Goal: Task Accomplishment & Management: Use online tool/utility

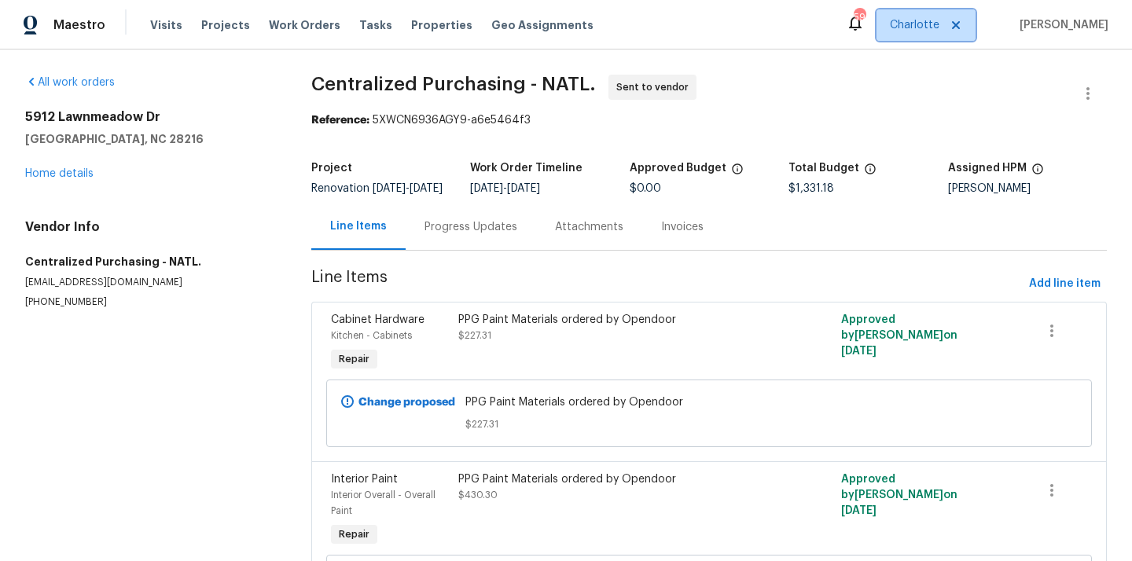
click at [912, 27] on span "Charlotte" at bounding box center [915, 25] width 50 height 16
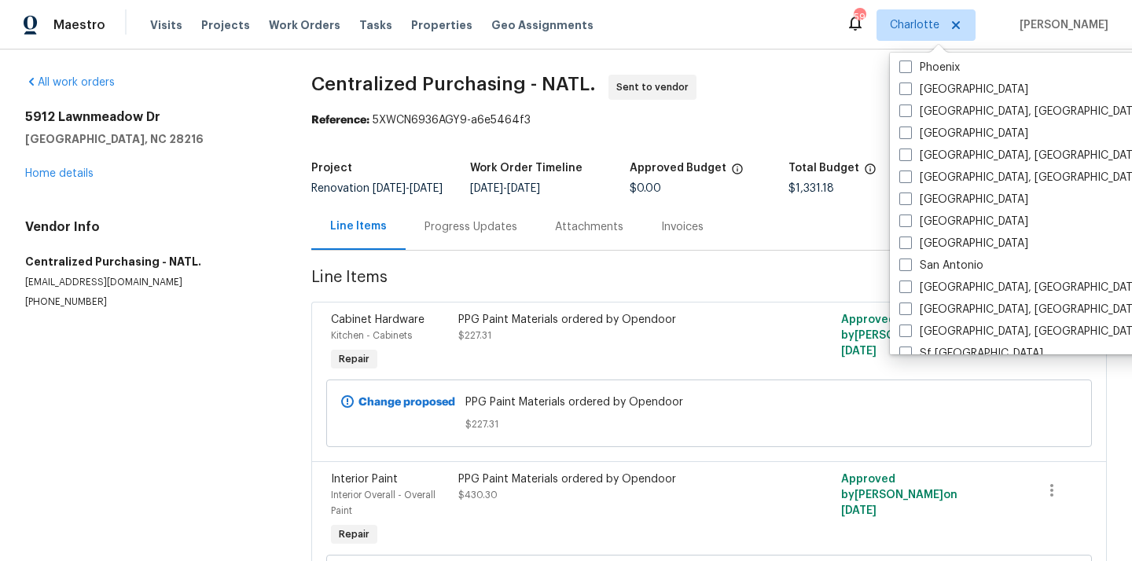
scroll to position [892, 0]
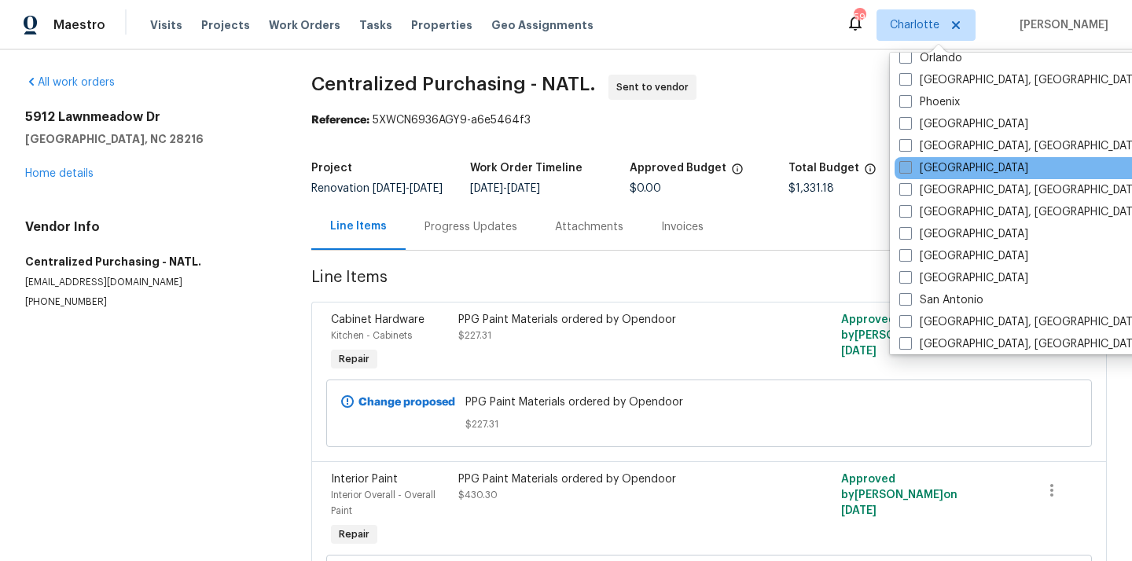
click at [931, 171] on label "[GEOGRAPHIC_DATA]" at bounding box center [963, 168] width 129 height 16
click at [909, 171] on input "[GEOGRAPHIC_DATA]" at bounding box center [904, 165] width 10 height 10
checkbox input "true"
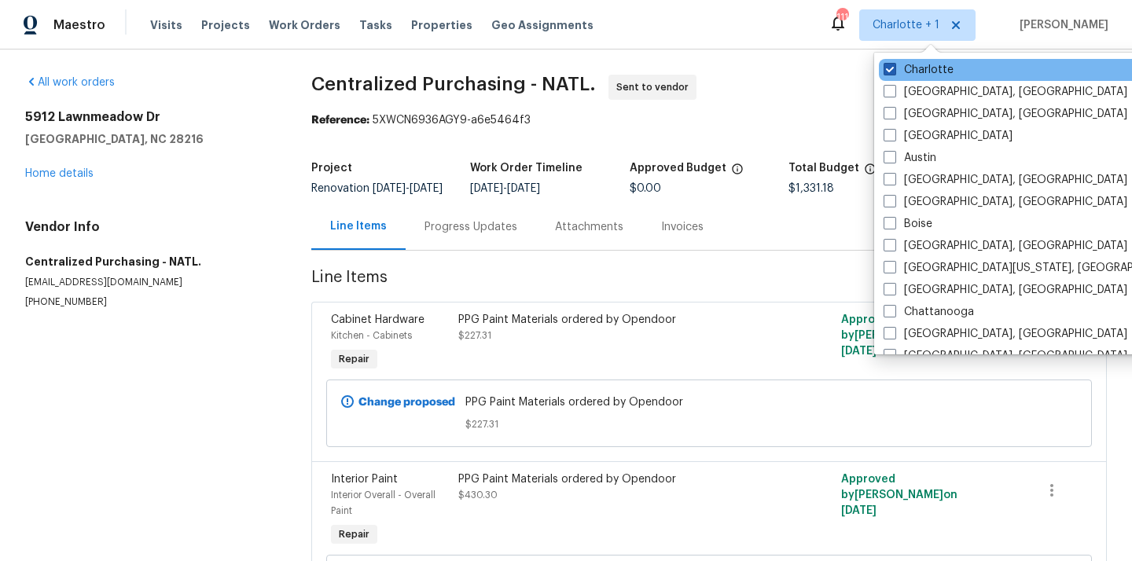
click at [921, 68] on label "Charlotte" at bounding box center [918, 70] width 70 height 16
click at [893, 68] on input "Charlotte" at bounding box center [888, 67] width 10 height 10
checkbox input "false"
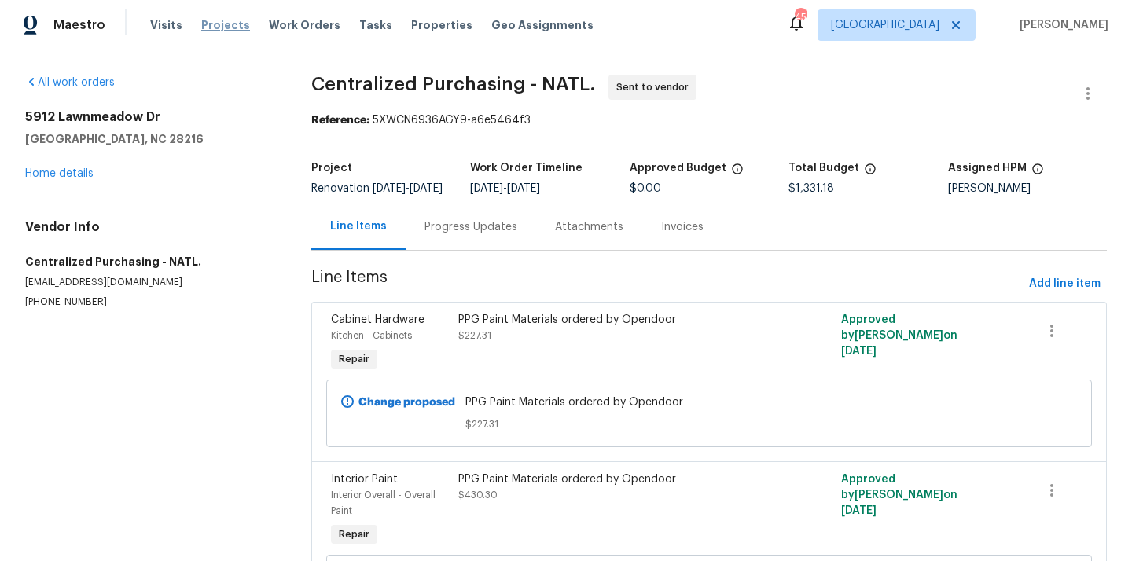
click at [202, 28] on span "Projects" at bounding box center [225, 25] width 49 height 16
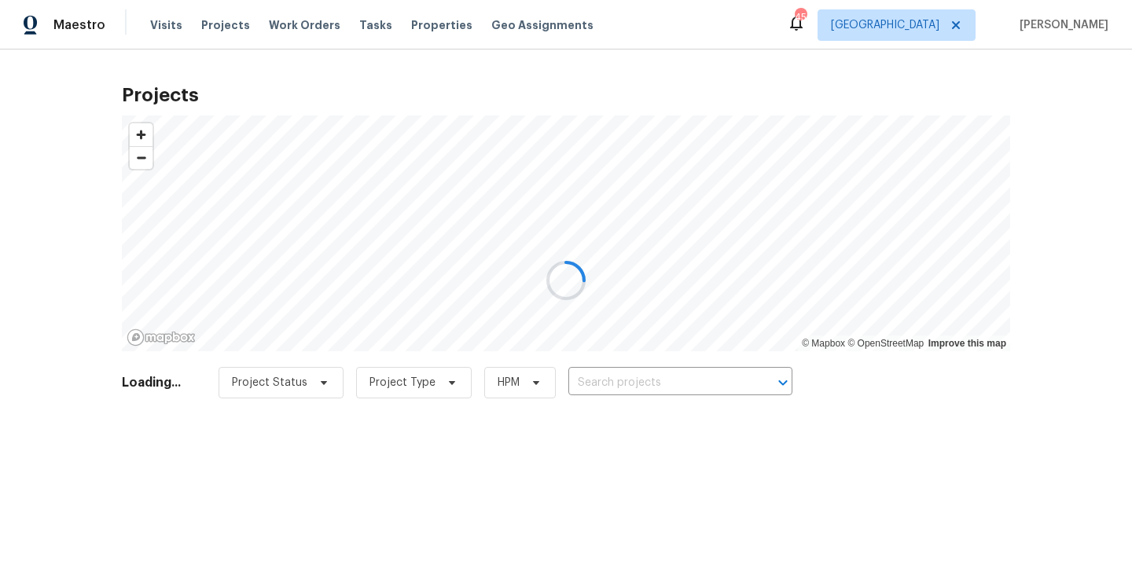
click at [663, 367] on div at bounding box center [566, 280] width 1132 height 561
click at [658, 372] on div at bounding box center [566, 280] width 1132 height 561
click at [657, 376] on div at bounding box center [566, 280] width 1132 height 561
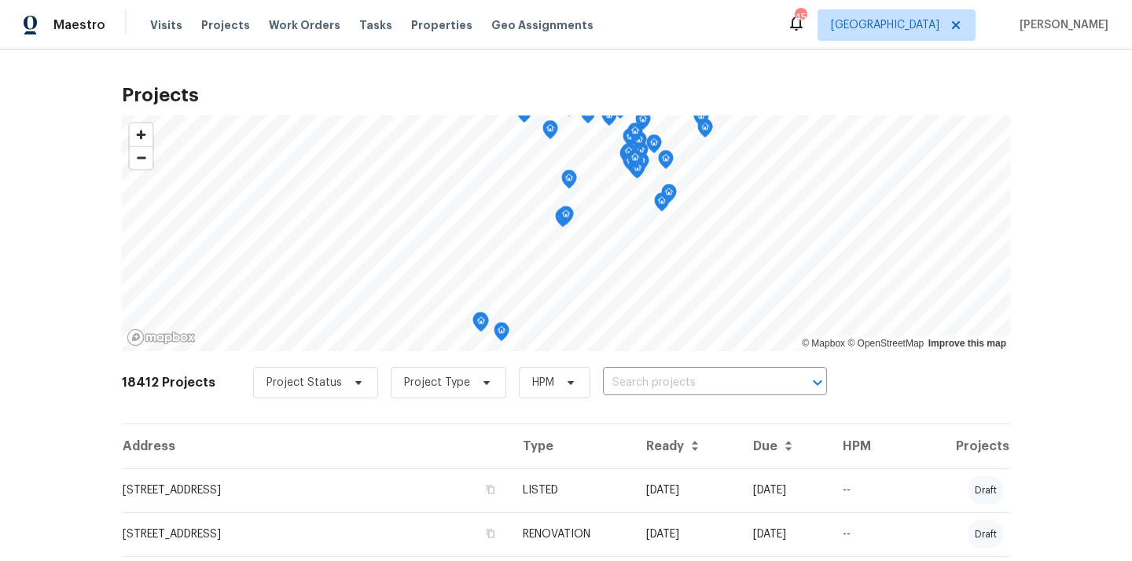
click at [657, 376] on input "text" at bounding box center [693, 383] width 180 height 24
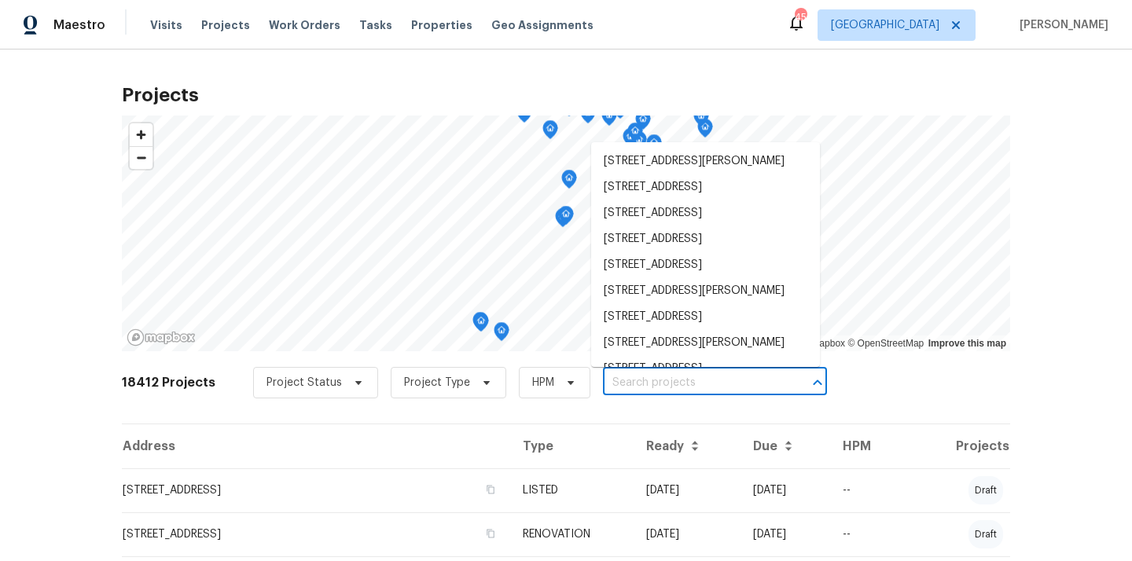
paste input "[STREET_ADDRESS][PERSON_NAME]"
type input "[STREET_ADDRESS][PERSON_NAME]"
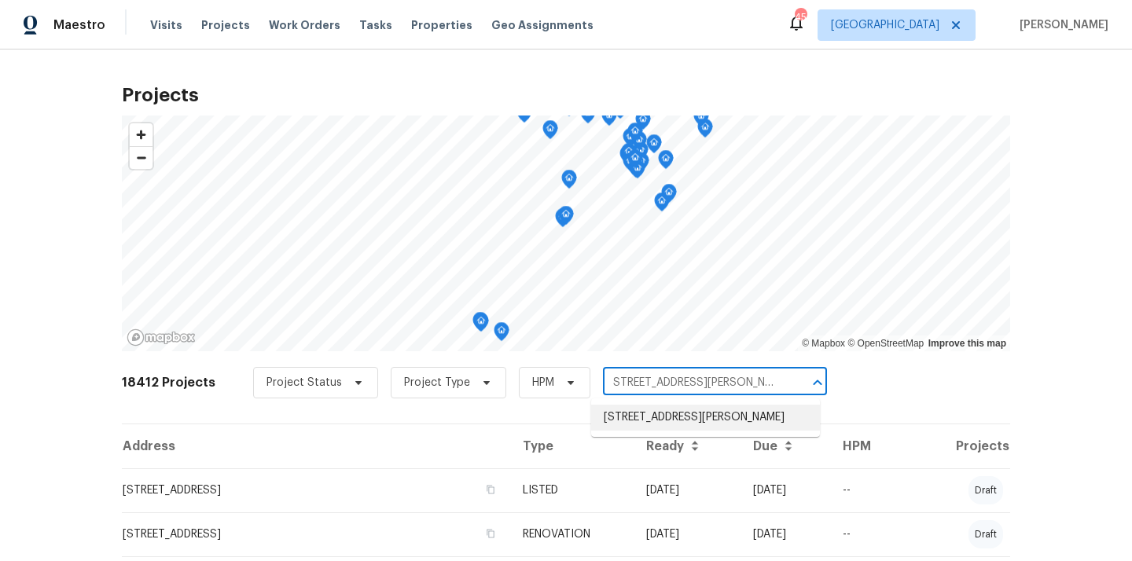
click at [655, 420] on li "[STREET_ADDRESS][PERSON_NAME]" at bounding box center [705, 418] width 229 height 26
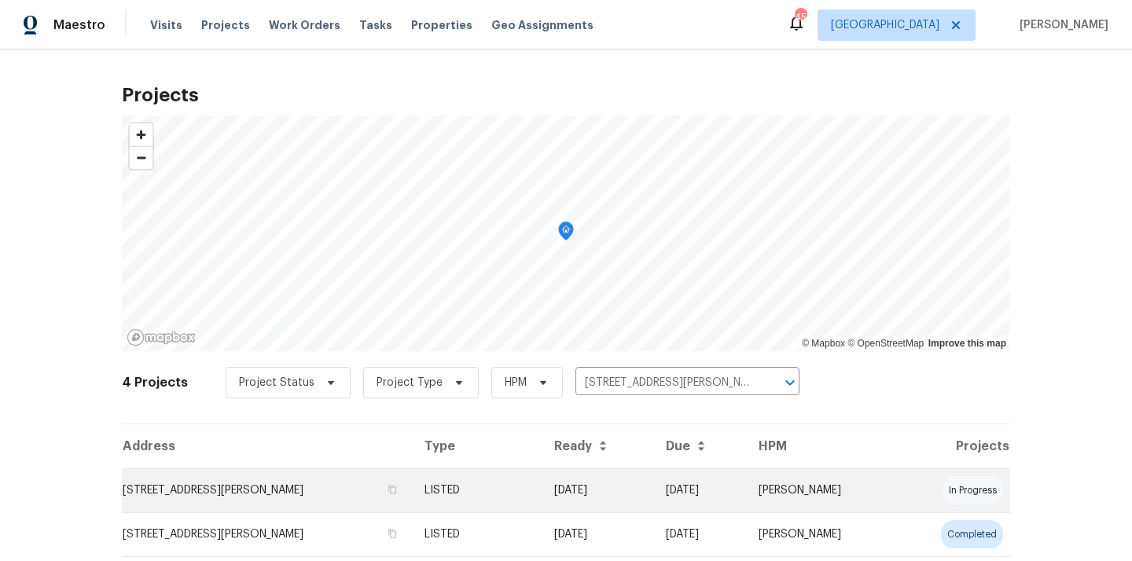
click at [343, 482] on td "[STREET_ADDRESS][PERSON_NAME]" at bounding box center [267, 490] width 290 height 44
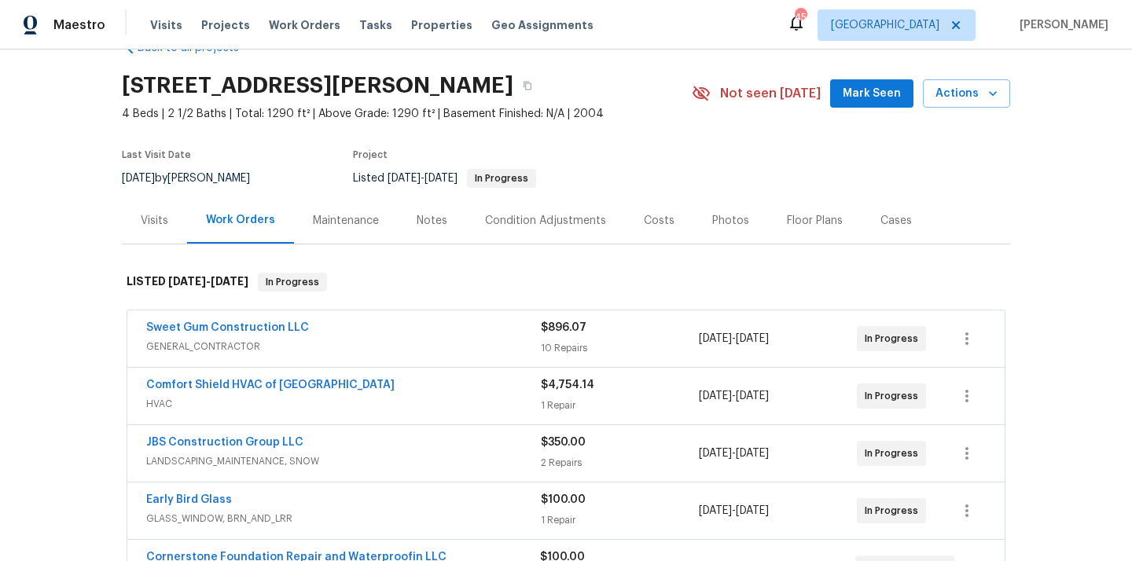
scroll to position [42, 0]
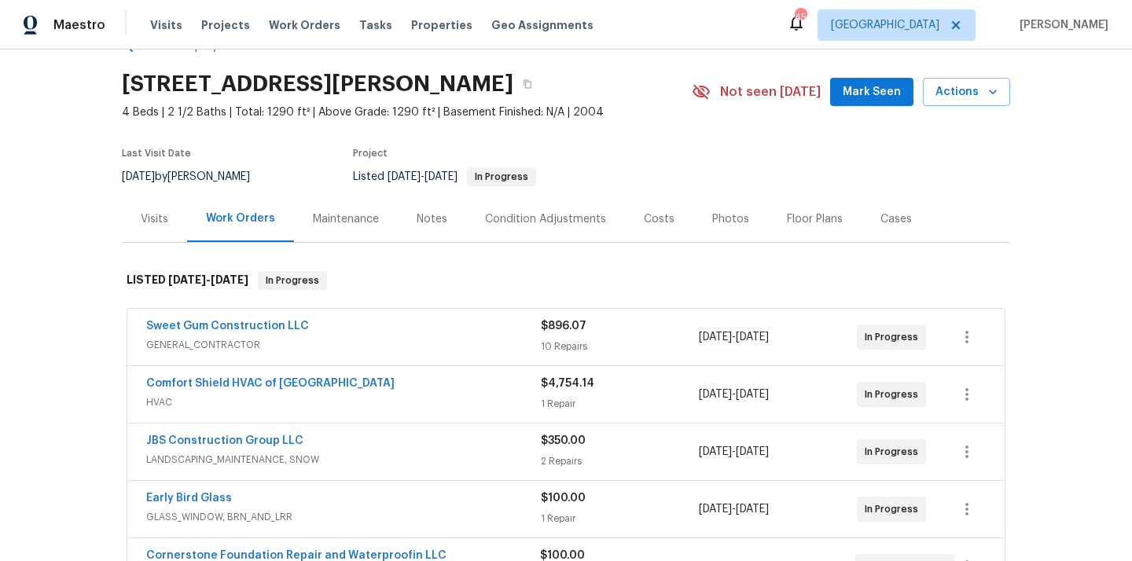
click at [460, 86] on h2 "[STREET_ADDRESS][PERSON_NAME]" at bounding box center [317, 84] width 391 height 16
copy h2 "27707"
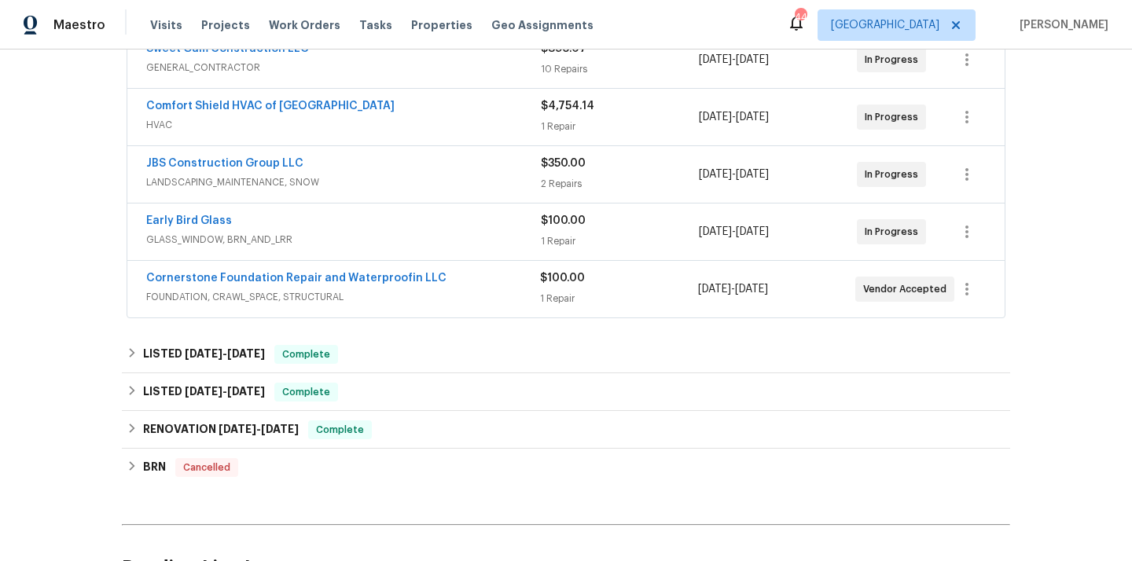
scroll to position [486, 0]
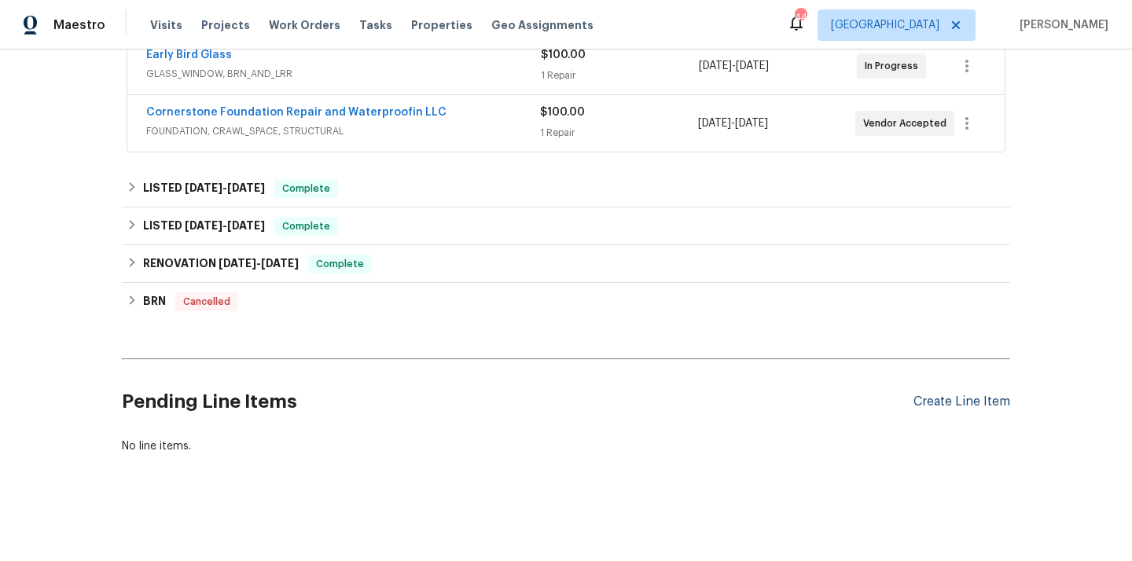
click at [939, 405] on div "Create Line Item" at bounding box center [961, 401] width 97 height 15
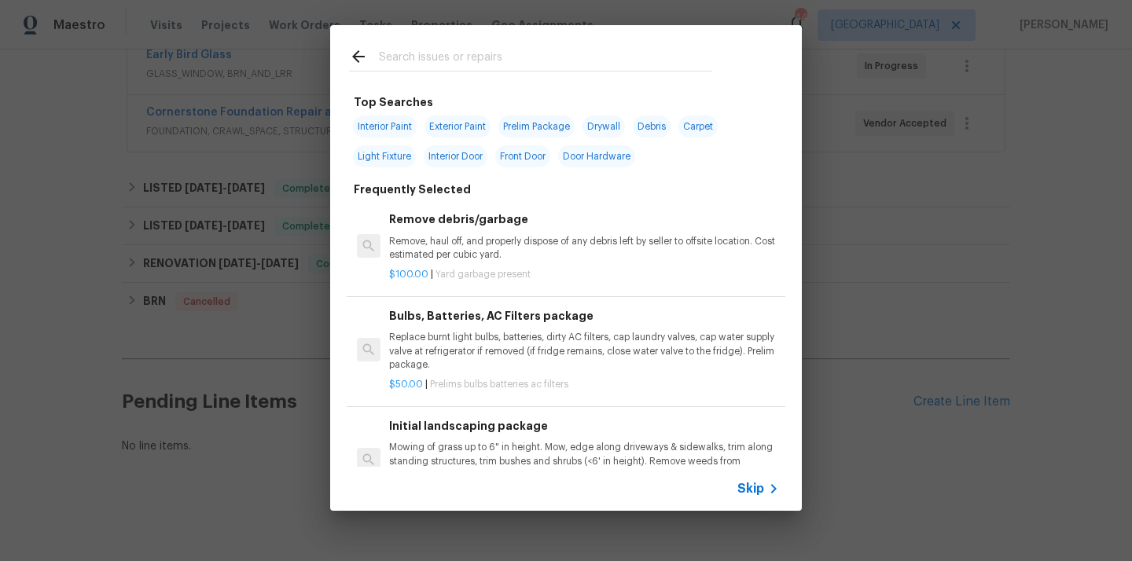
click at [440, 59] on input "text" at bounding box center [545, 59] width 333 height 24
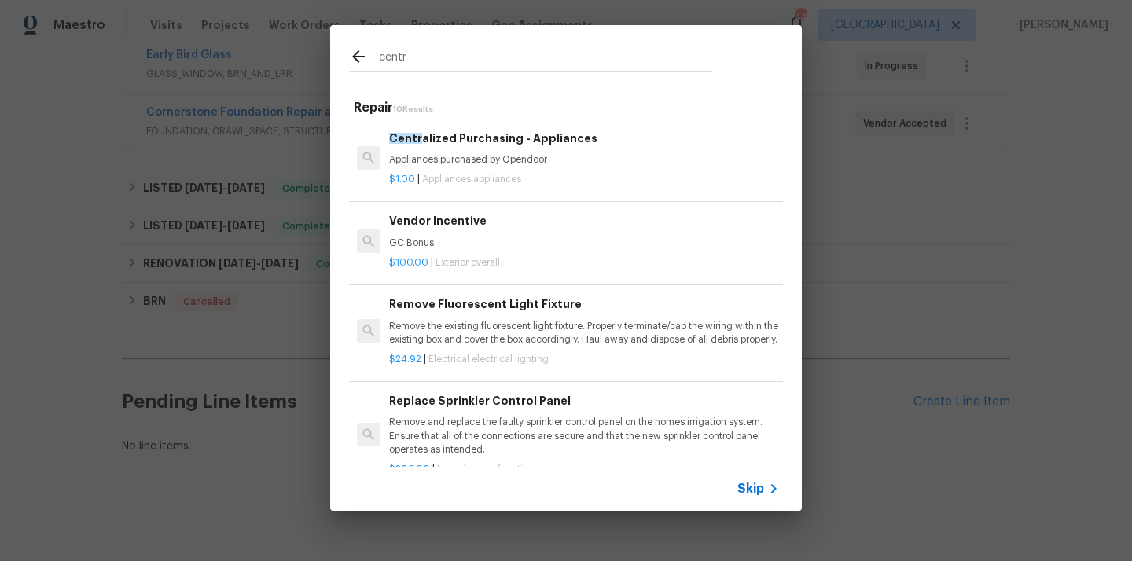
type input "centr"
click at [482, 144] on h6 "Centr alized Purchasing - Appliances" at bounding box center [584, 138] width 390 height 17
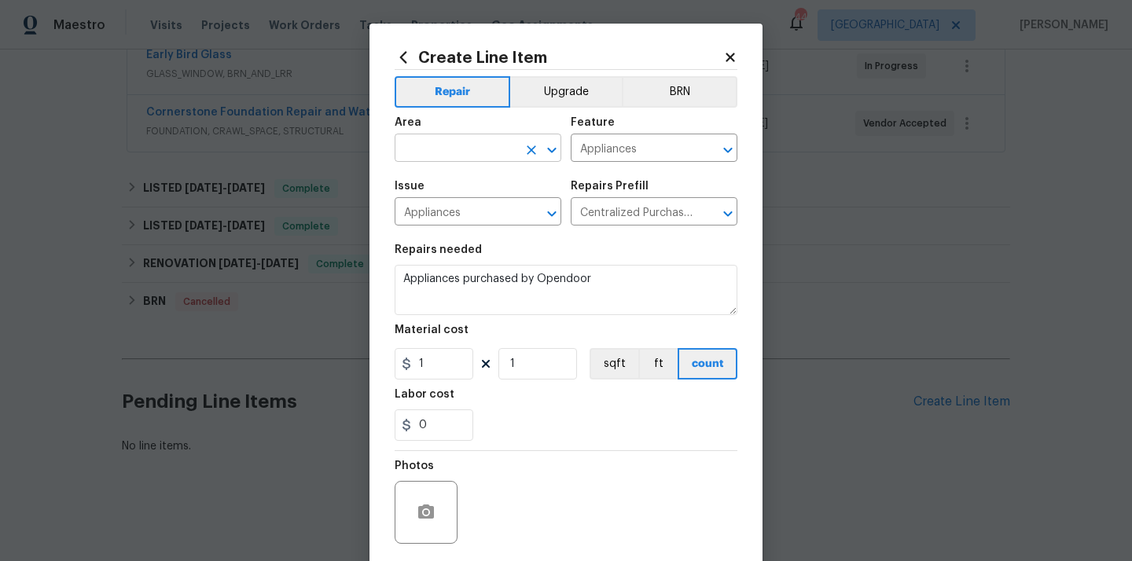
click at [468, 160] on input "text" at bounding box center [455, 150] width 123 height 24
click at [467, 191] on li "Kitchen" at bounding box center [477, 185] width 167 height 26
type input "Kitchen"
drag, startPoint x: 428, startPoint y: 363, endPoint x: 392, endPoint y: 363, distance: 36.1
click at [392, 363] on div "Create Line Item Repair Upgrade BRN Area Kitchen ​ Feature Appliances ​ Issue A…" at bounding box center [565, 338] width 393 height 629
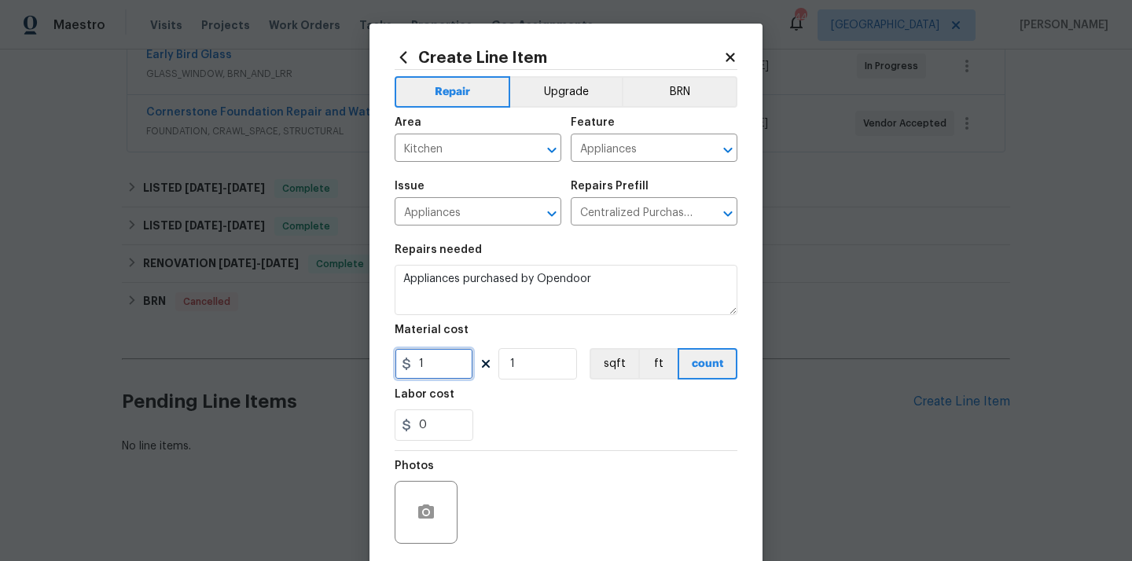
paste input "664."
type input "664.1"
click at [509, 399] on div "Labor cost" at bounding box center [565, 399] width 343 height 20
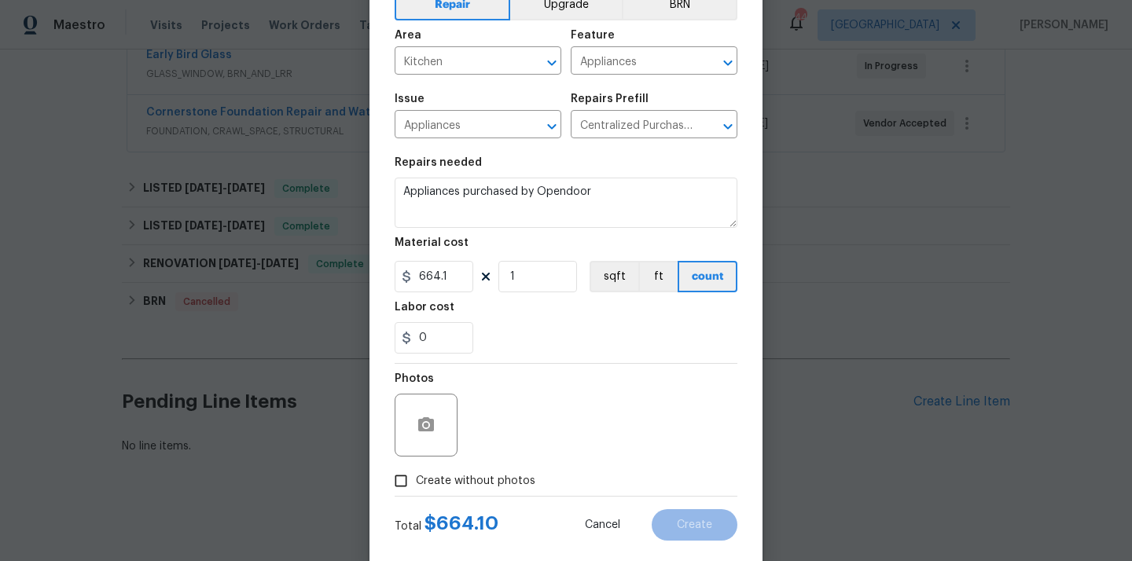
scroll to position [116, 0]
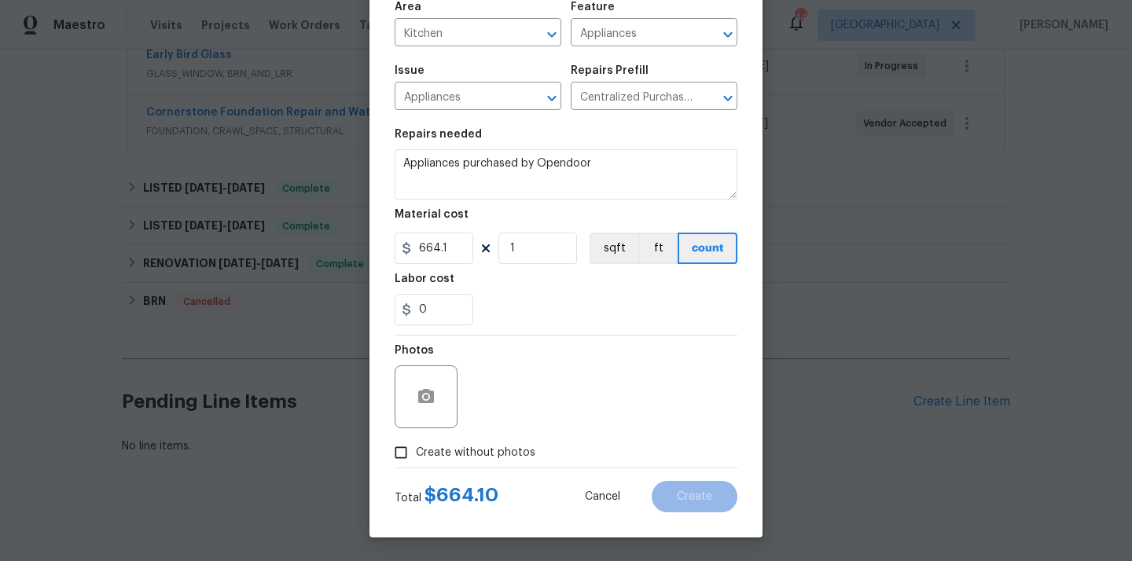
click at [481, 453] on span "Create without photos" at bounding box center [475, 453] width 119 height 17
click at [416, 453] on input "Create without photos" at bounding box center [401, 453] width 30 height 30
checkbox input "true"
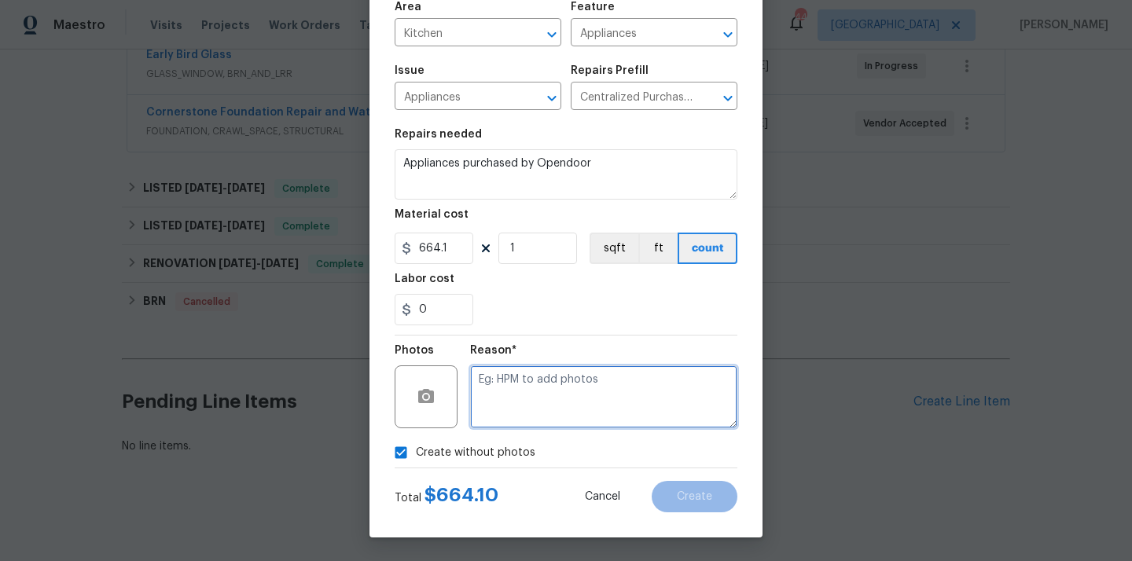
drag, startPoint x: 513, startPoint y: 410, endPoint x: 514, endPoint y: 372, distance: 37.7
click at [514, 409] on textarea at bounding box center [603, 396] width 267 height 63
type textarea "N/A"
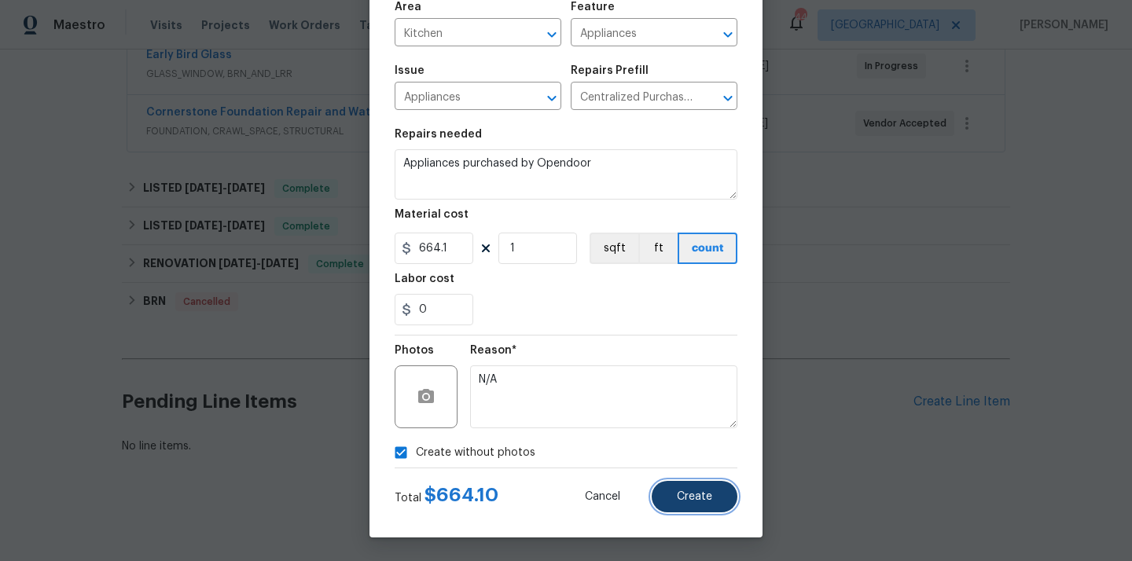
click at [721, 498] on button "Create" at bounding box center [694, 496] width 86 height 31
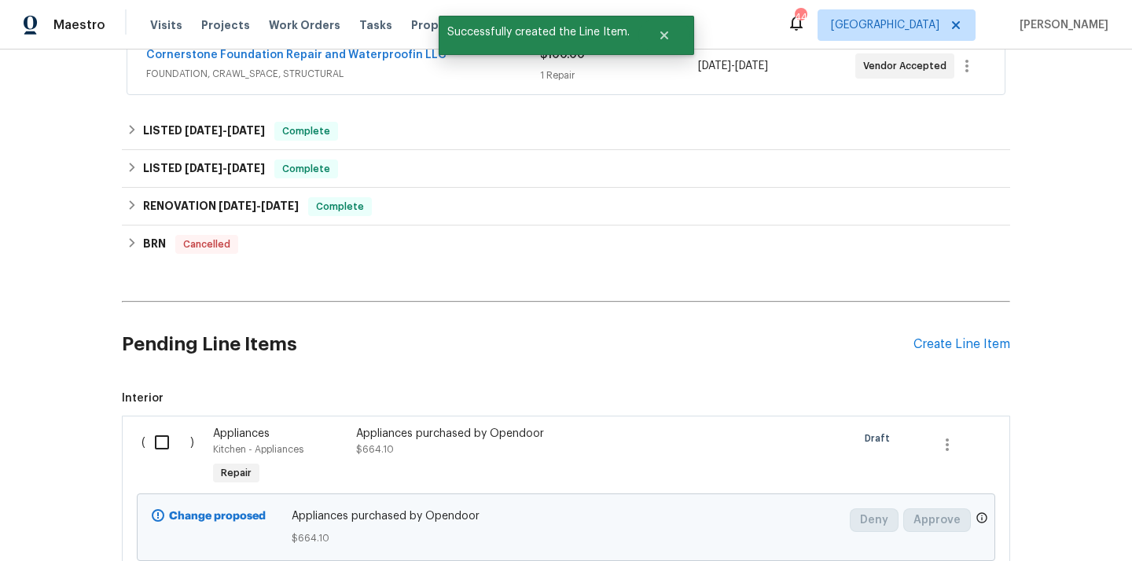
scroll to position [564, 0]
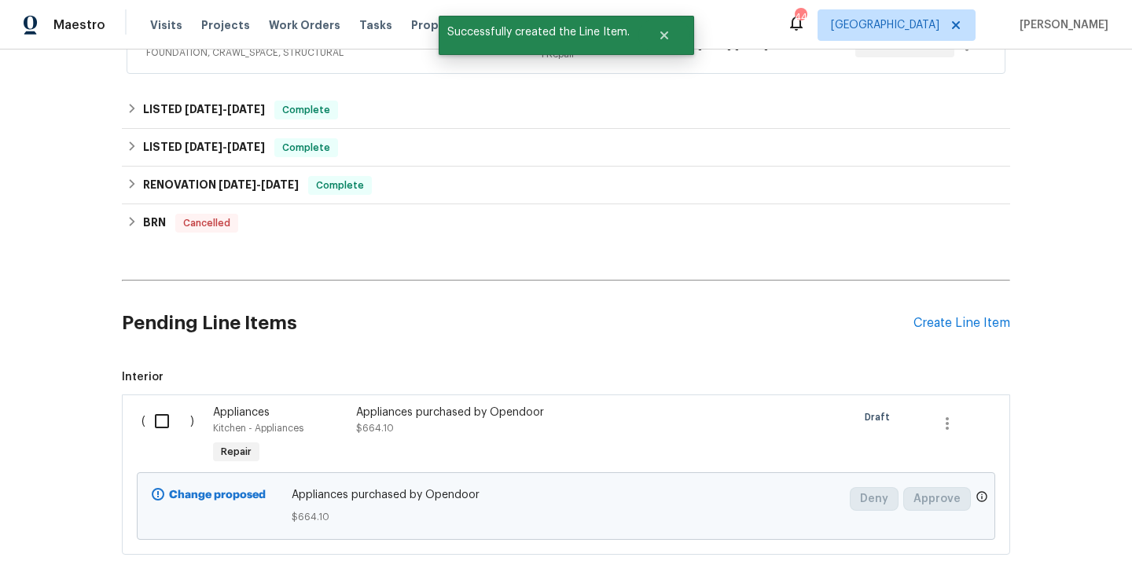
click at [130, 407] on div "( ) Appliances Kitchen - Appliances Repair Appliances purchased by Opendoor $66…" at bounding box center [566, 474] width 888 height 160
click at [169, 429] on input "checkbox" at bounding box center [167, 421] width 45 height 33
checkbox input "true"
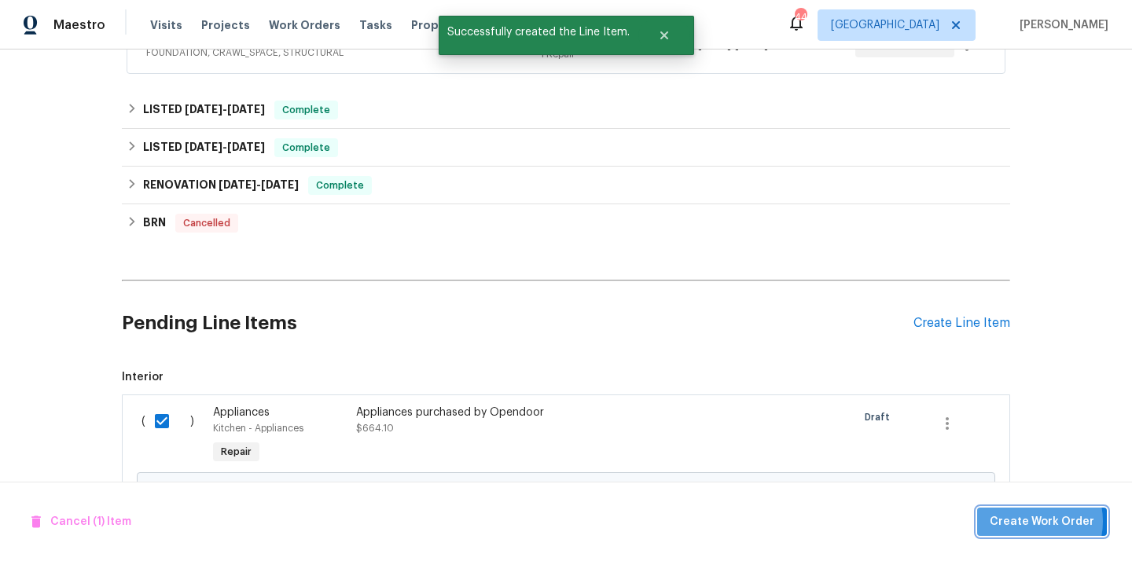
click at [1033, 522] on span "Create Work Order" at bounding box center [1041, 522] width 105 height 20
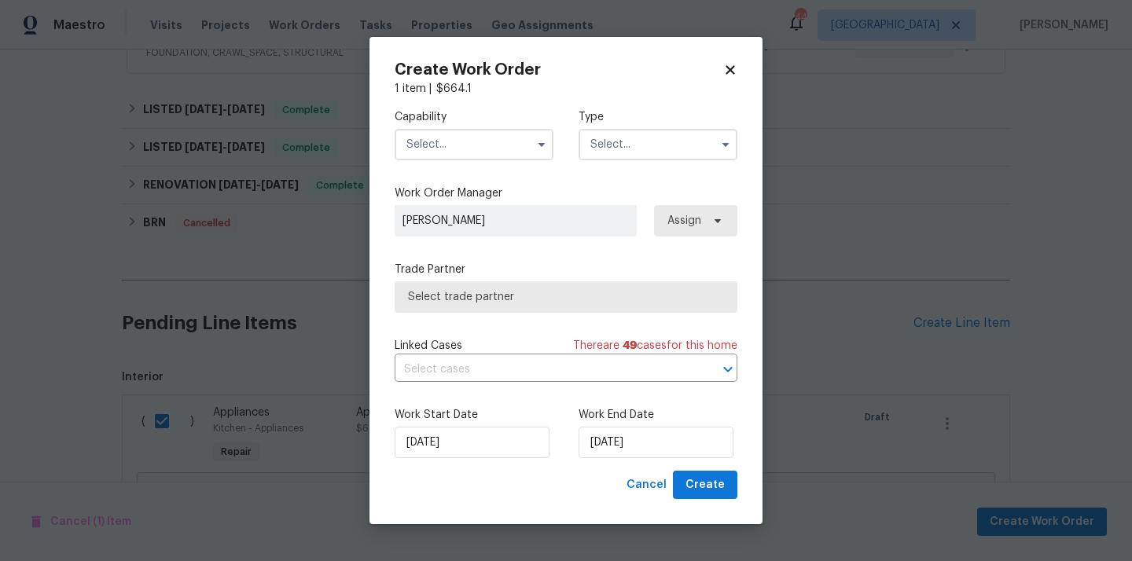
click at [462, 125] on div "Capability" at bounding box center [473, 134] width 159 height 51
click at [458, 140] on input "text" at bounding box center [473, 144] width 159 height 31
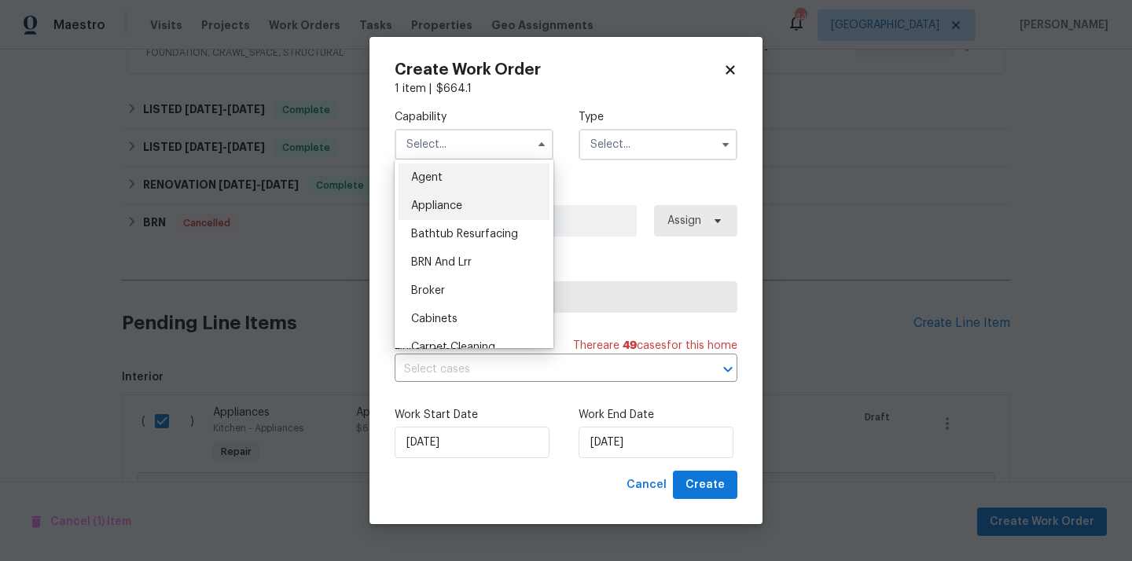
click at [457, 212] on div "Appliance" at bounding box center [473, 206] width 151 height 28
type input "Appliance"
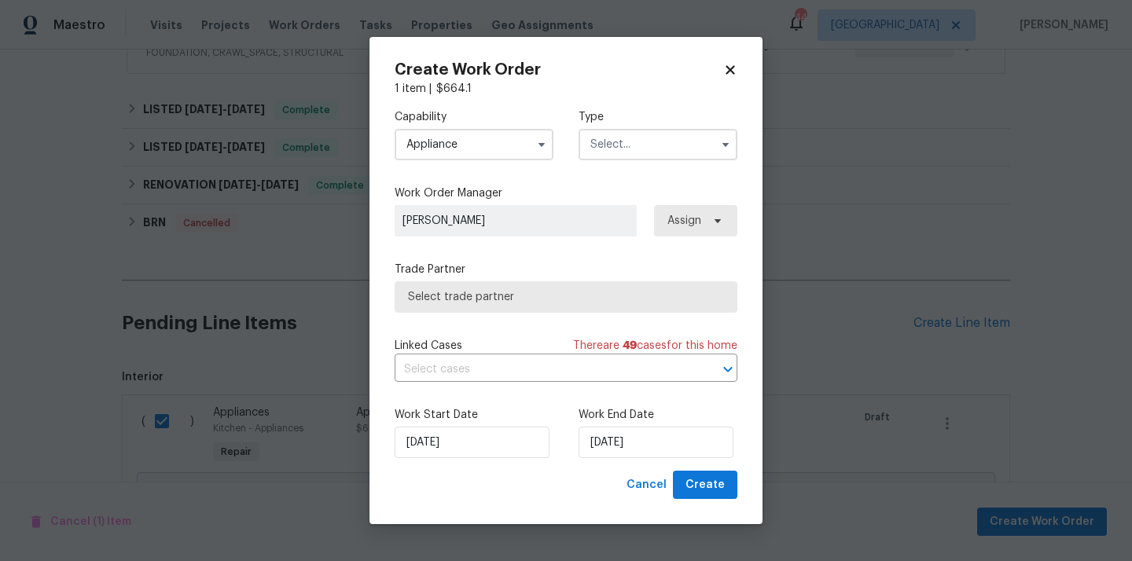
click at [645, 149] on input "text" at bounding box center [657, 144] width 159 height 31
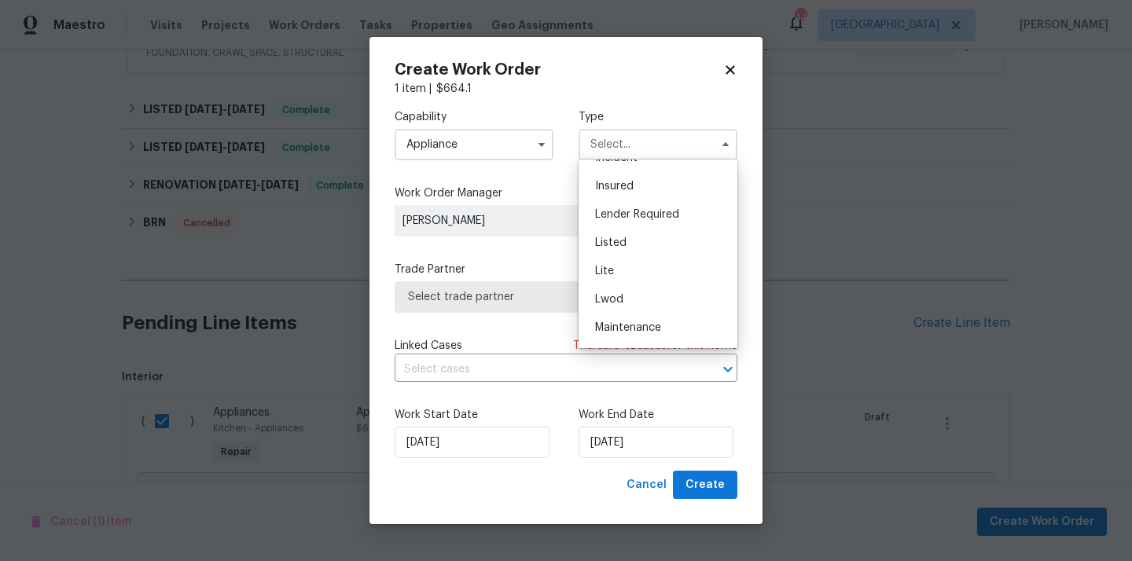
scroll to position [108, 0]
click at [651, 245] on div "Listed" at bounding box center [657, 240] width 151 height 28
type input "Listed"
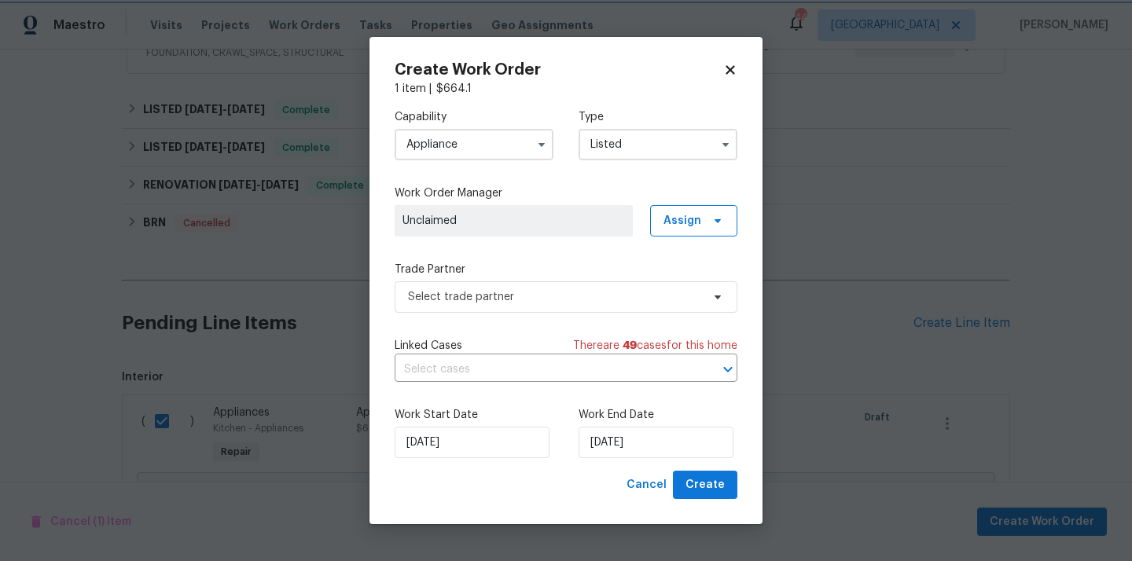
scroll to position [0, 0]
click at [663, 293] on span "Select trade partner" at bounding box center [554, 297] width 293 height 16
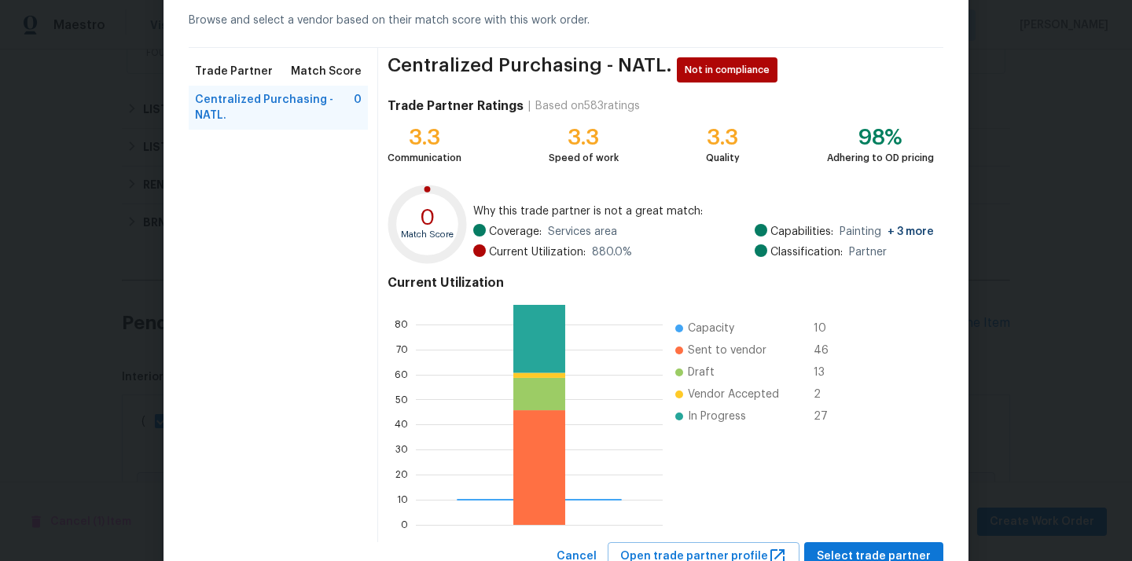
scroll to position [132, 0]
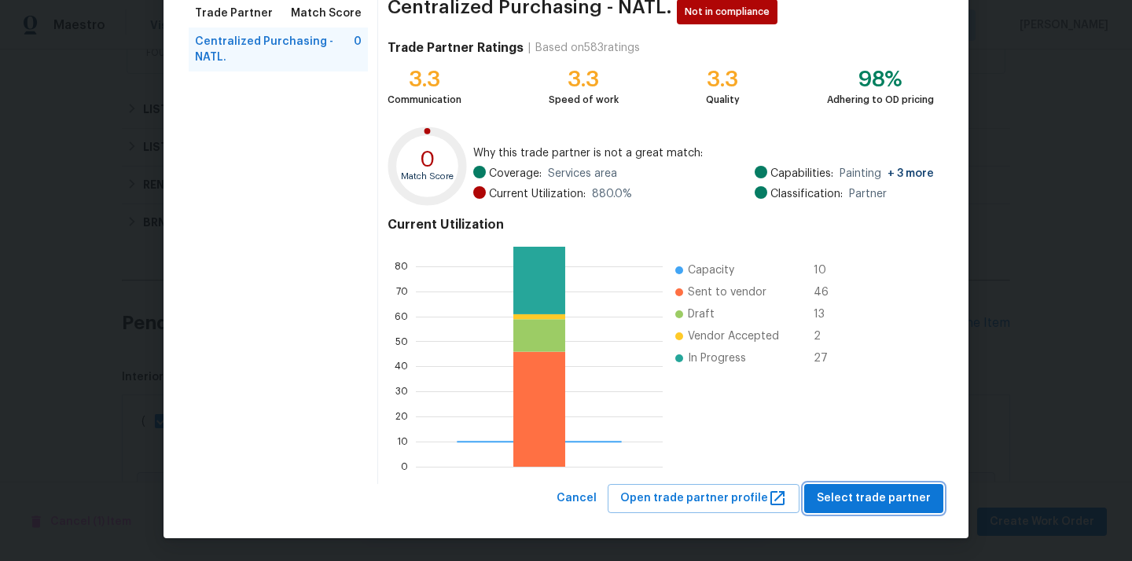
click at [893, 497] on span "Select trade partner" at bounding box center [873, 499] width 114 height 20
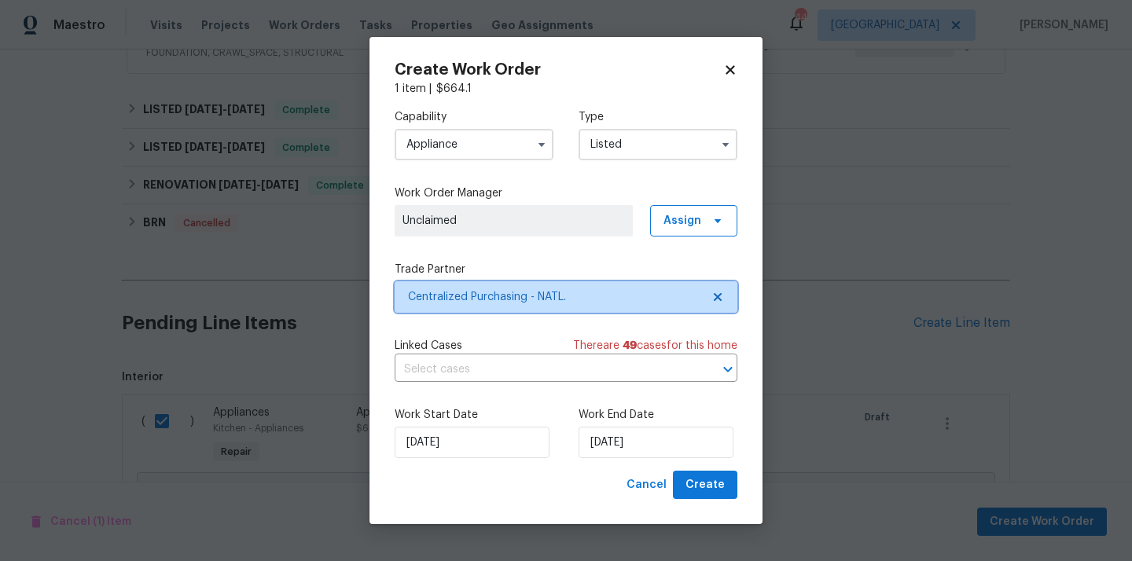
scroll to position [0, 0]
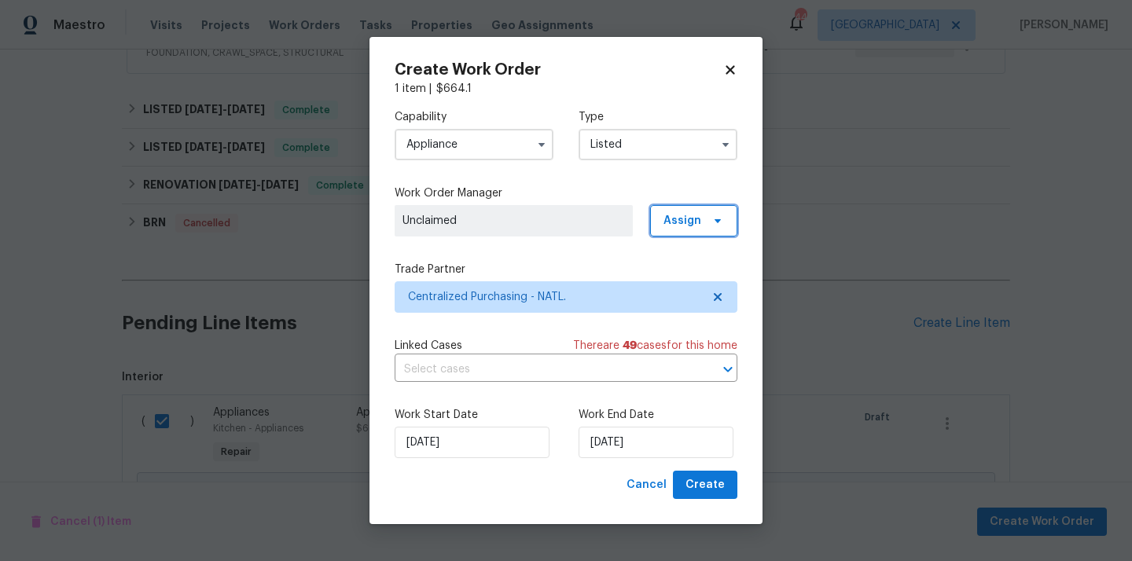
click at [705, 217] on span "Assign" at bounding box center [693, 220] width 87 height 31
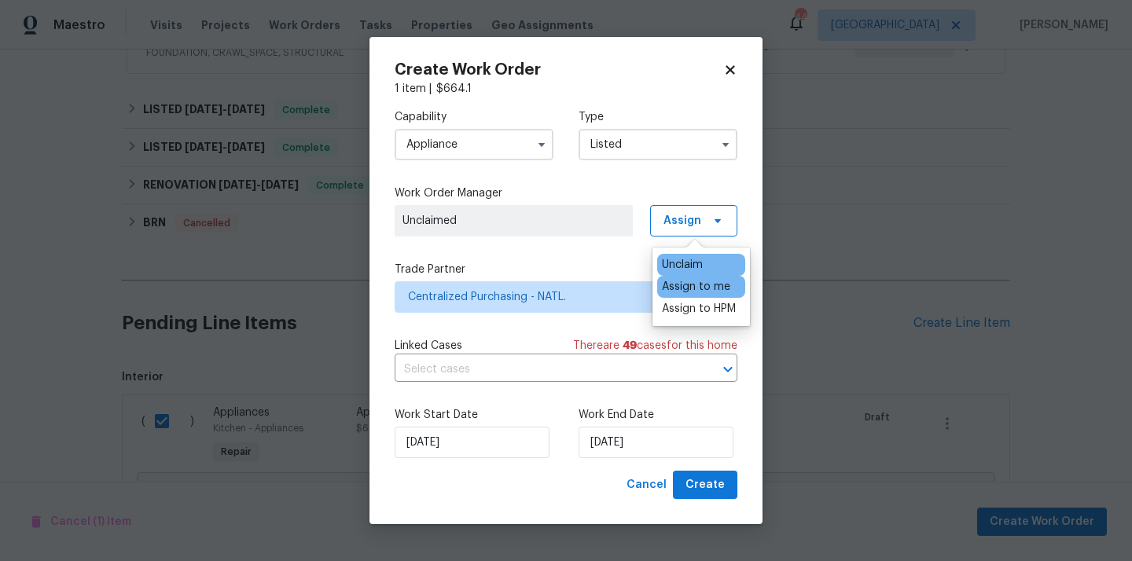
click at [683, 287] on div "Assign to me" at bounding box center [696, 287] width 68 height 16
click at [685, 479] on button "Create" at bounding box center [705, 485] width 64 height 29
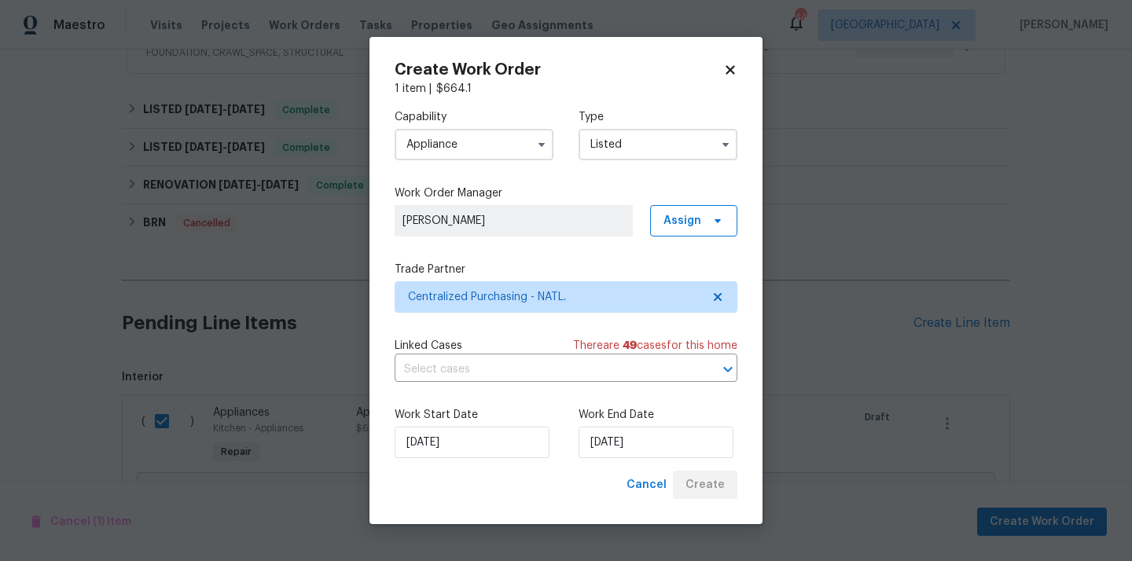
checkbox input "false"
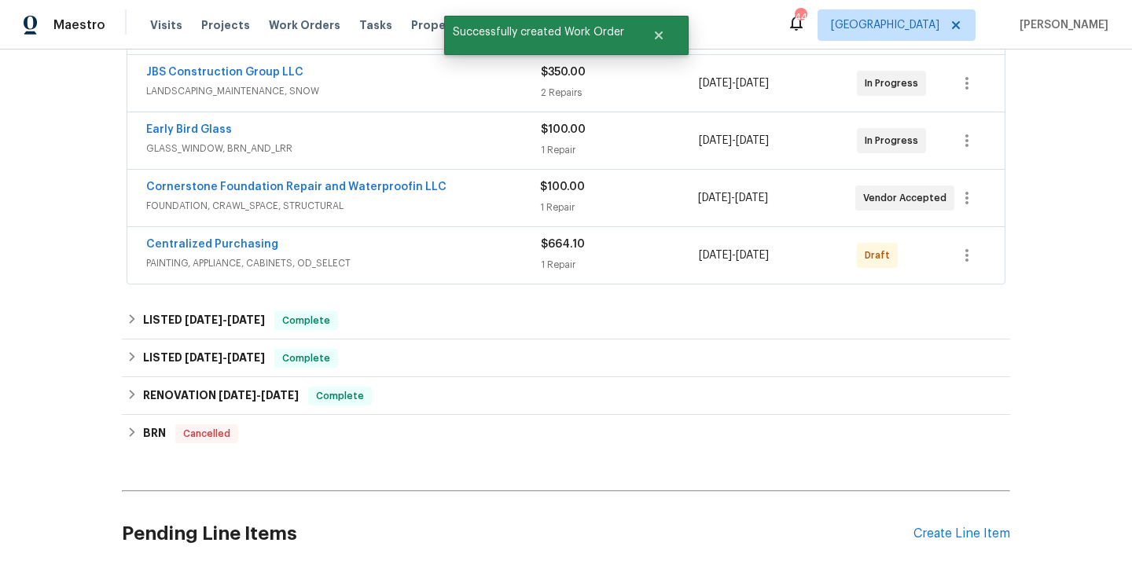
scroll to position [377, 0]
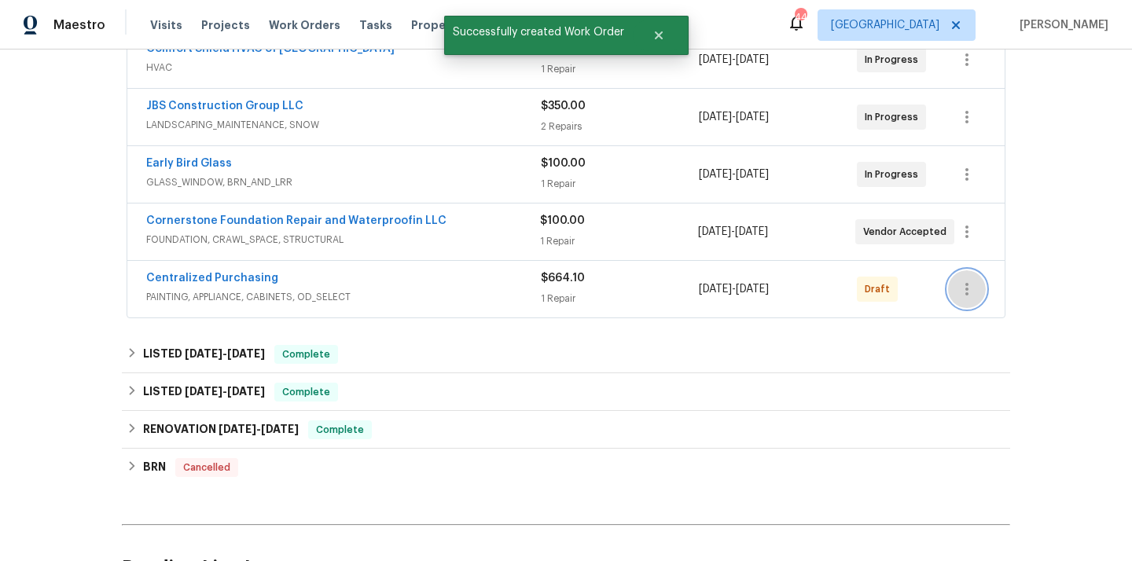
click at [964, 272] on button "button" at bounding box center [967, 289] width 38 height 38
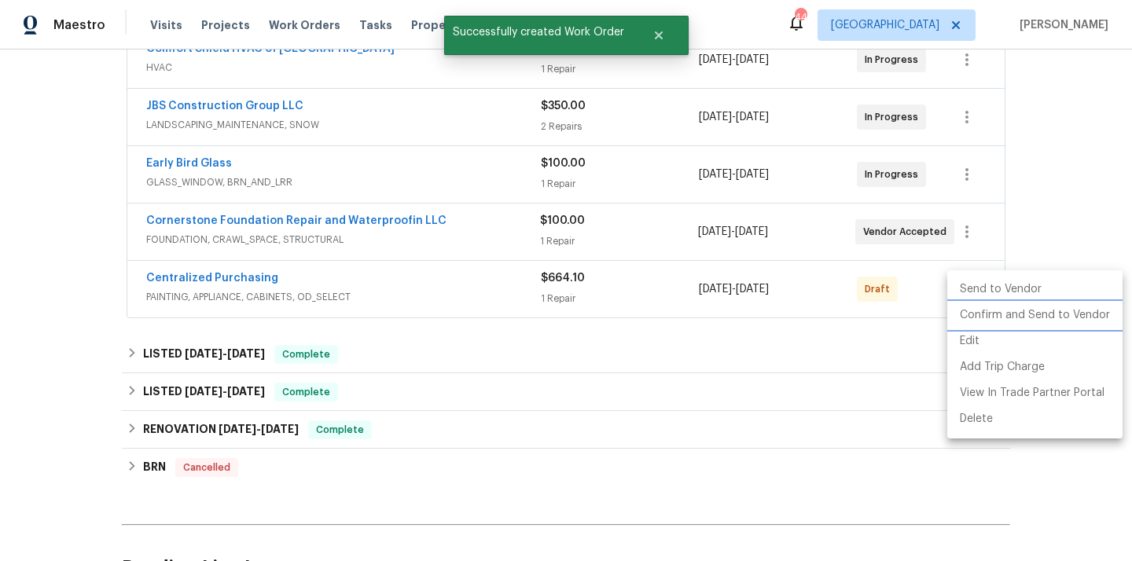
click at [970, 315] on li "Confirm and Send to Vendor" at bounding box center [1034, 316] width 175 height 26
click at [358, 270] on div at bounding box center [566, 280] width 1132 height 561
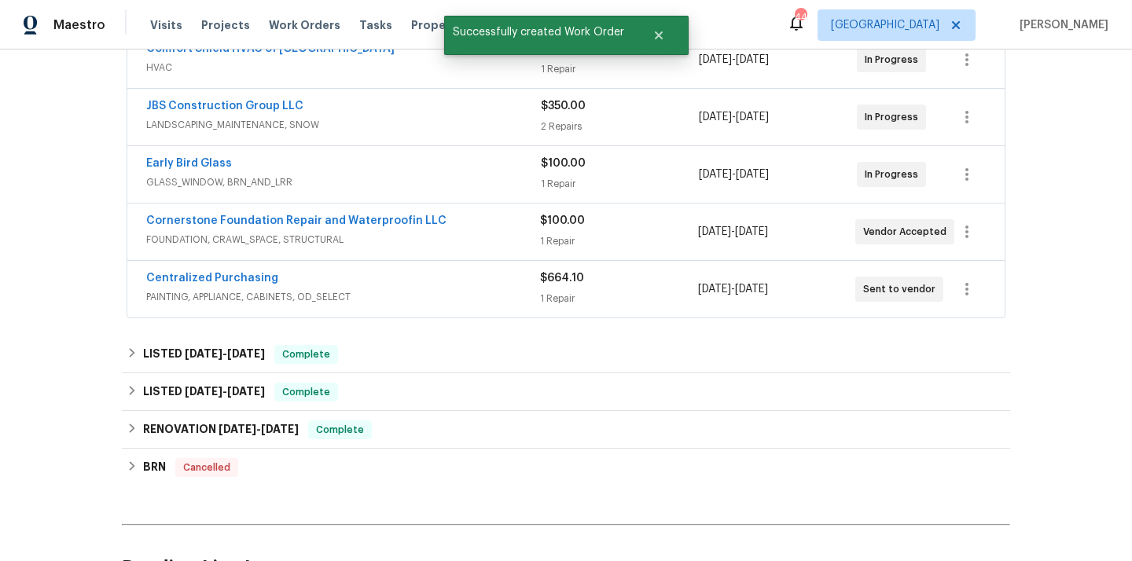
click at [233, 271] on span "Centralized Purchasing" at bounding box center [212, 278] width 132 height 16
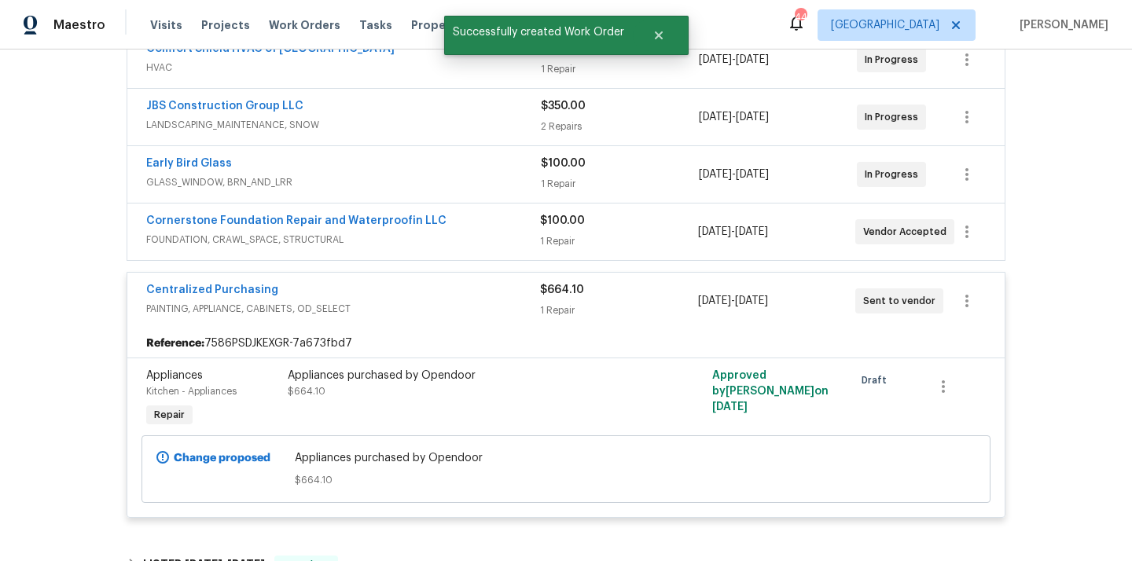
click at [225, 279] on div "Centralized Purchasing PAINTING, APPLIANCE, CABINETS, OD_SELECT $664.10 1 Repai…" at bounding box center [565, 301] width 877 height 57
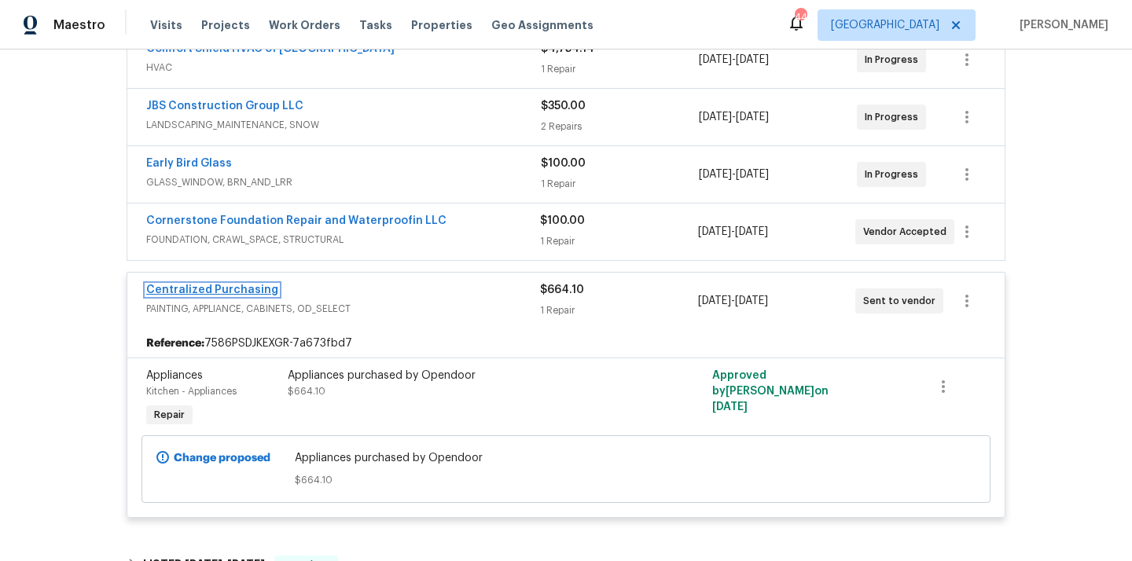
click at [221, 285] on link "Centralized Purchasing" at bounding box center [212, 289] width 132 height 11
